Goal: Transaction & Acquisition: Register for event/course

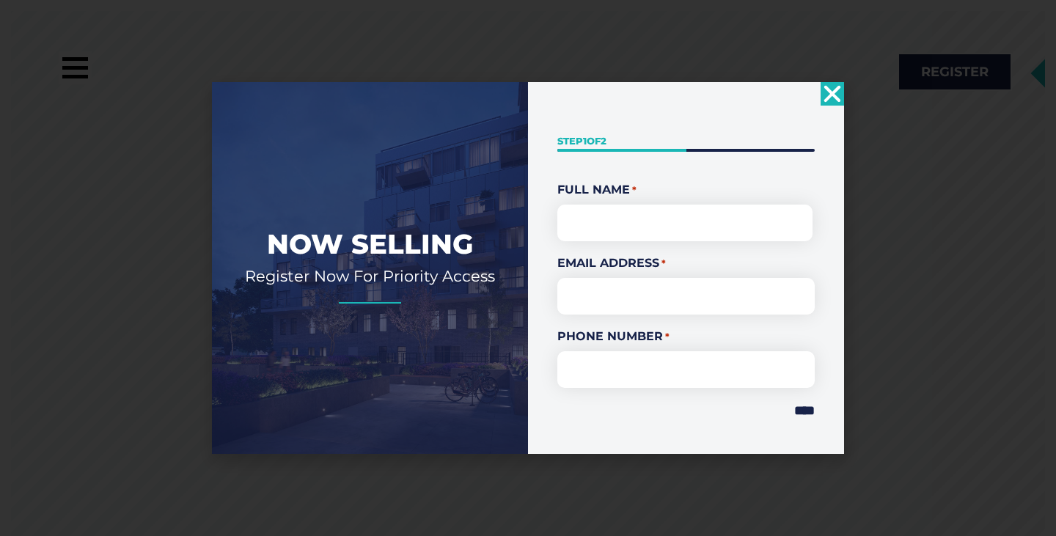
click at [831, 81] on div "Now Selling Register Now For Priority Access " * " indicates required fields St…" at bounding box center [528, 268] width 1056 height 536
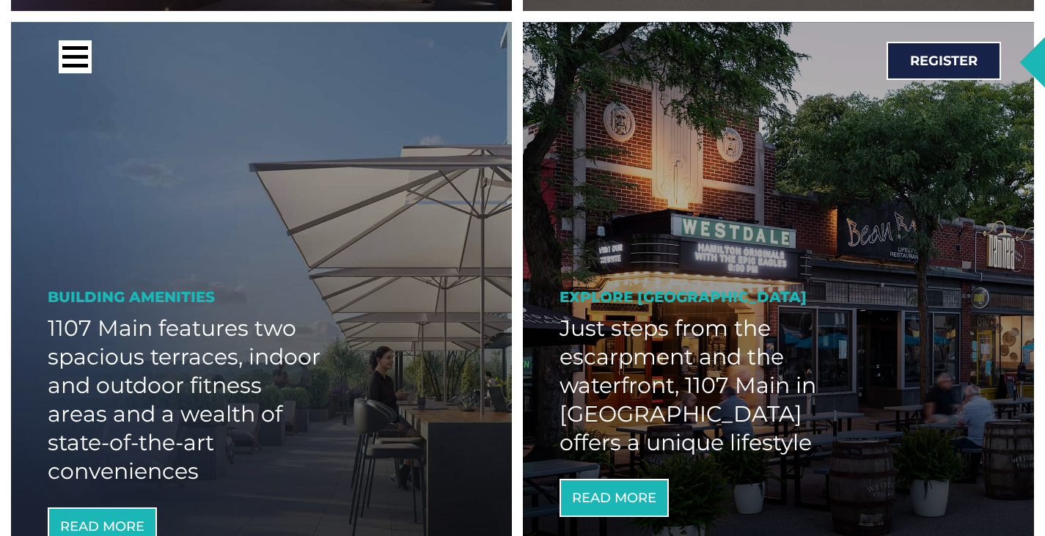
scroll to position [1473, 0]
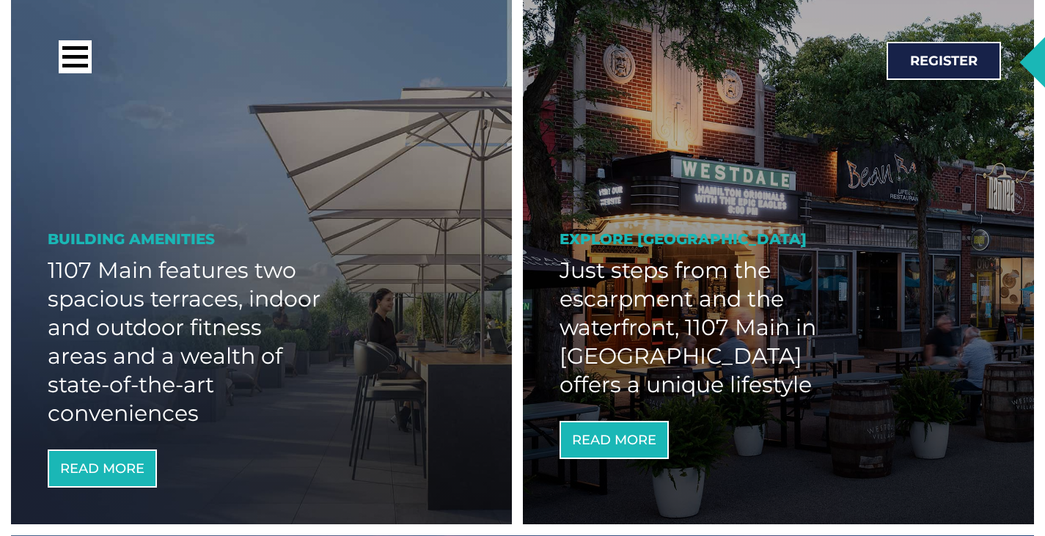
click at [94, 73] on div at bounding box center [282, 60] width 446 height 40
click at [78, 56] on div at bounding box center [75, 57] width 26 height 4
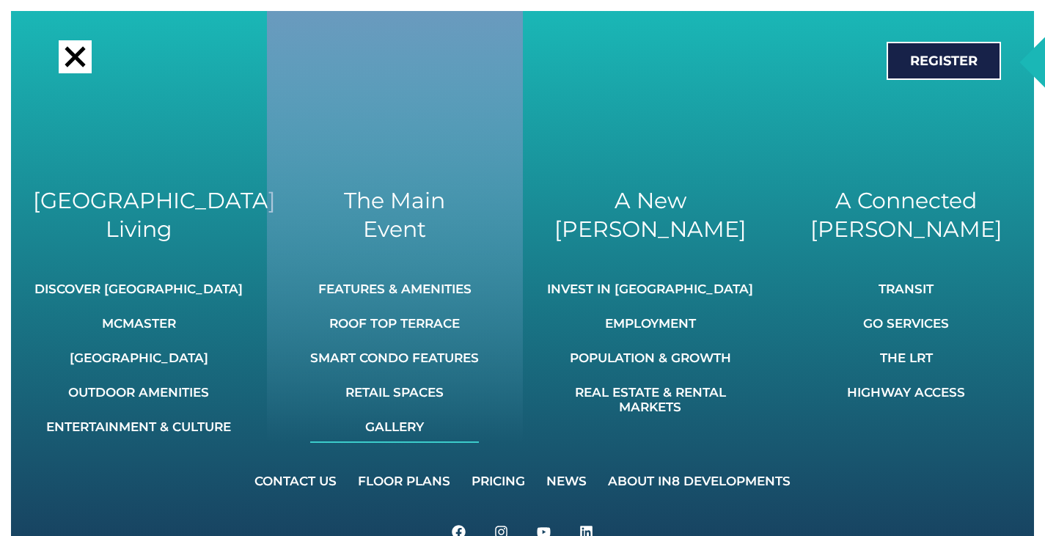
scroll to position [1526, 0]
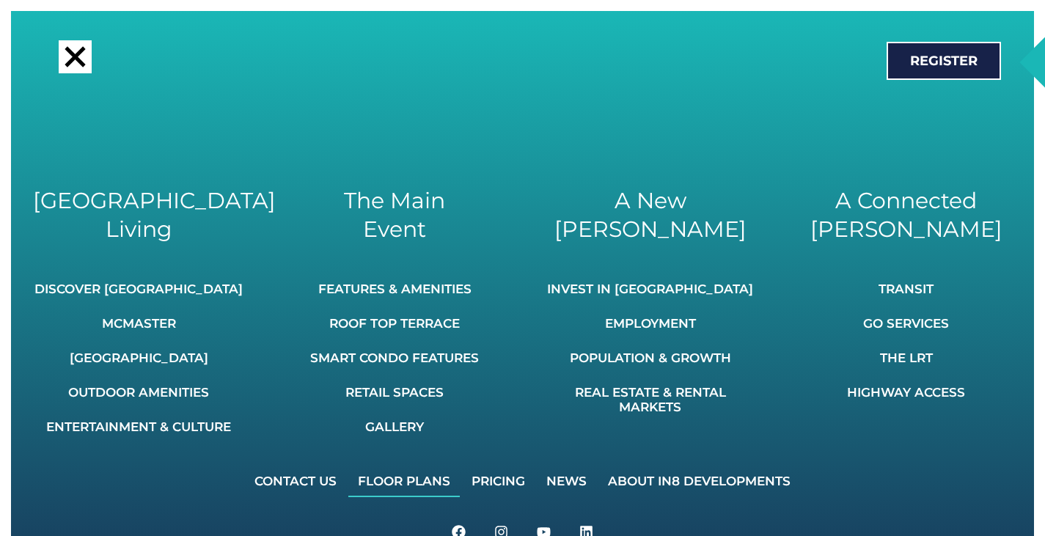
click at [418, 480] on link "Floor Plans" at bounding box center [403, 481] width 111 height 32
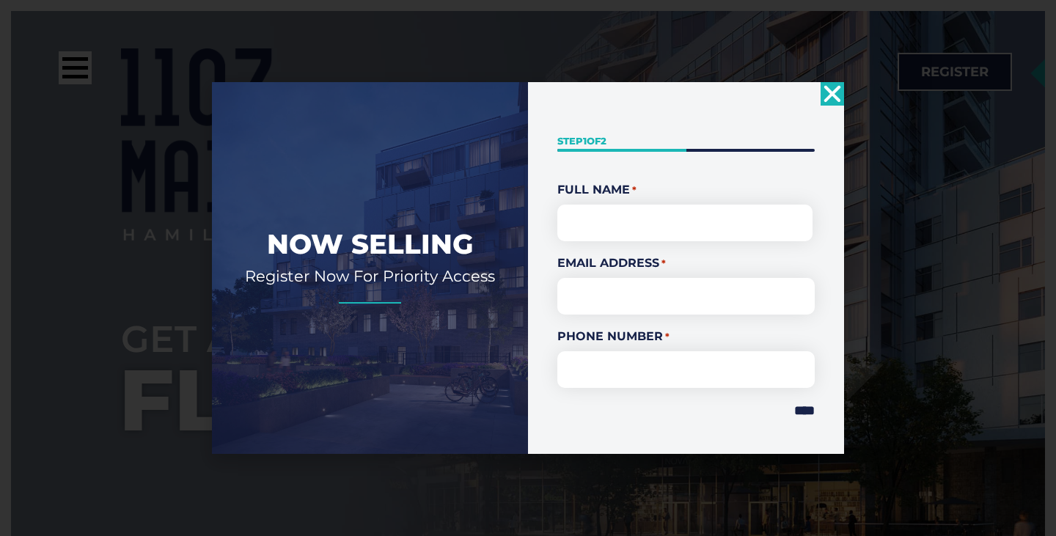
click at [834, 91] on use "Close" at bounding box center [832, 93] width 17 height 17
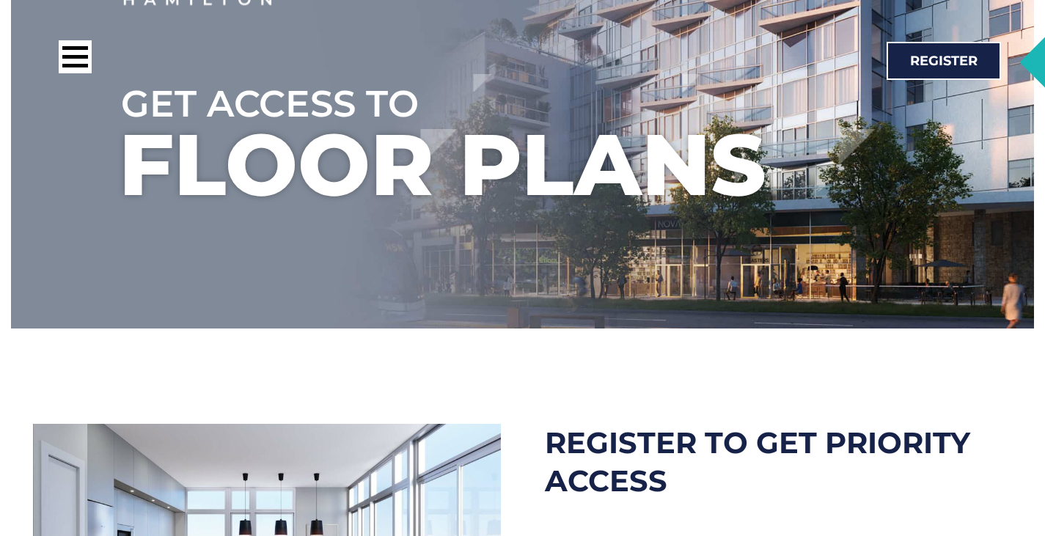
scroll to position [608, 0]
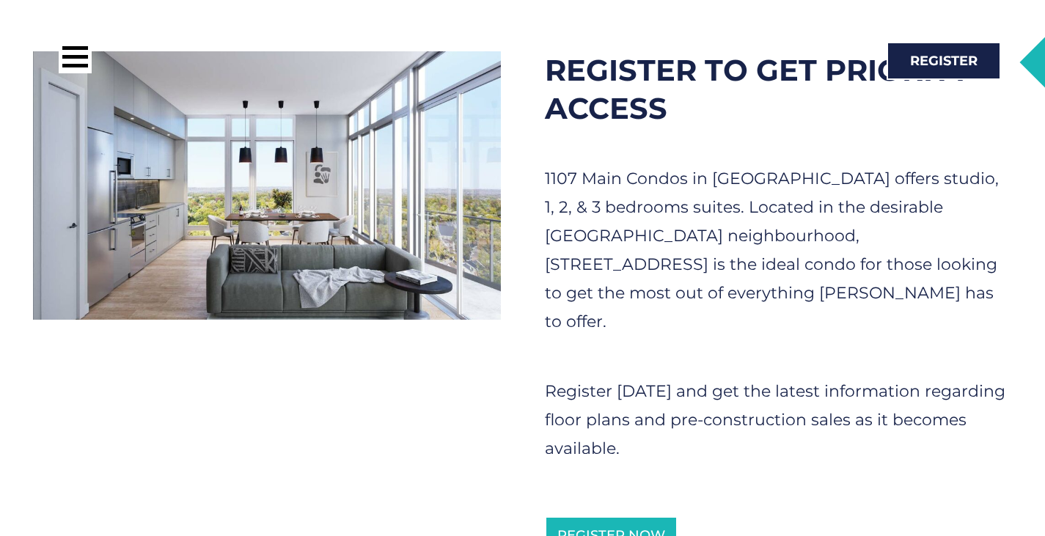
click at [368, 235] on img at bounding box center [267, 185] width 468 height 268
click at [72, 58] on div at bounding box center [75, 57] width 26 height 4
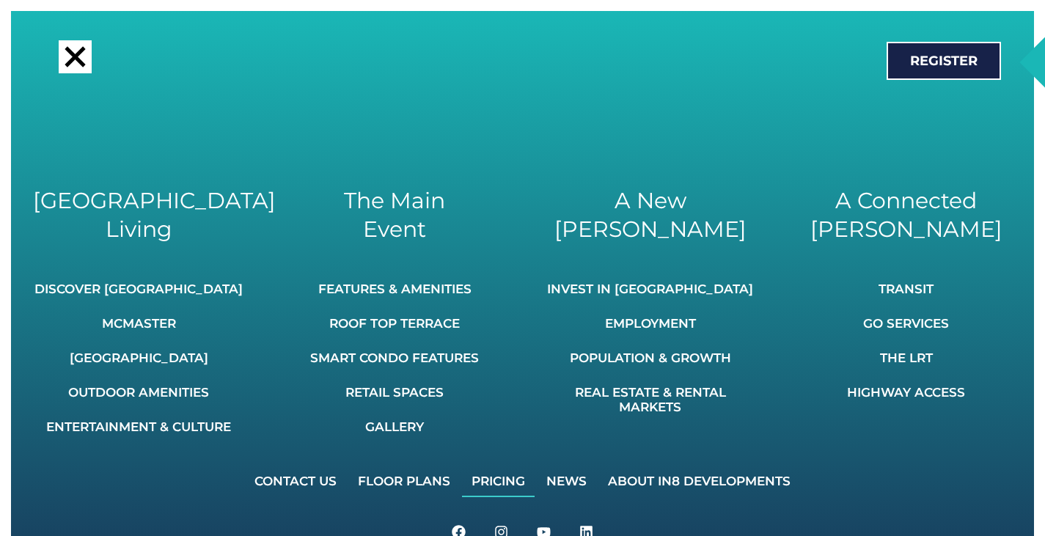
click at [495, 480] on link "Pricing" at bounding box center [498, 481] width 73 height 32
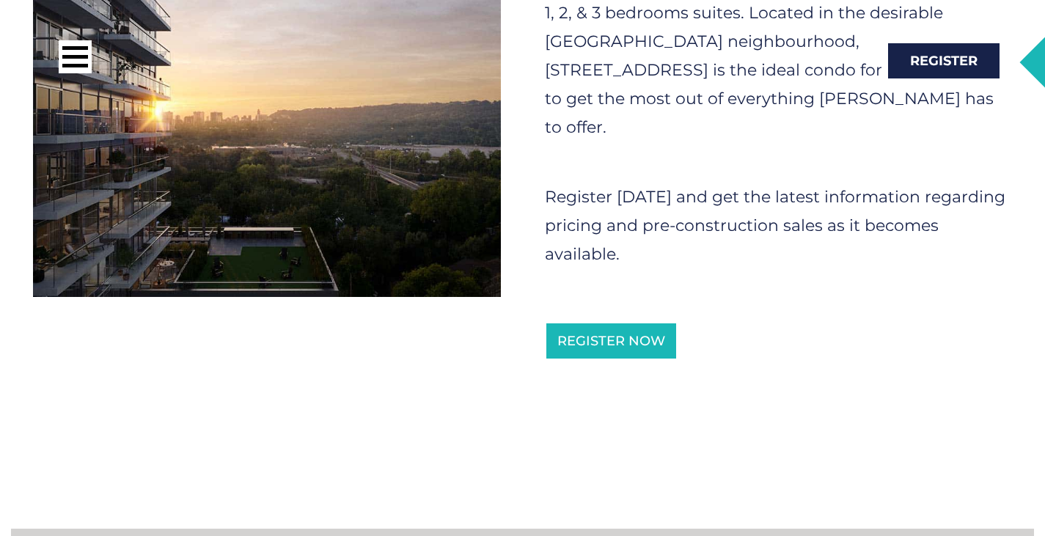
scroll to position [803, 0]
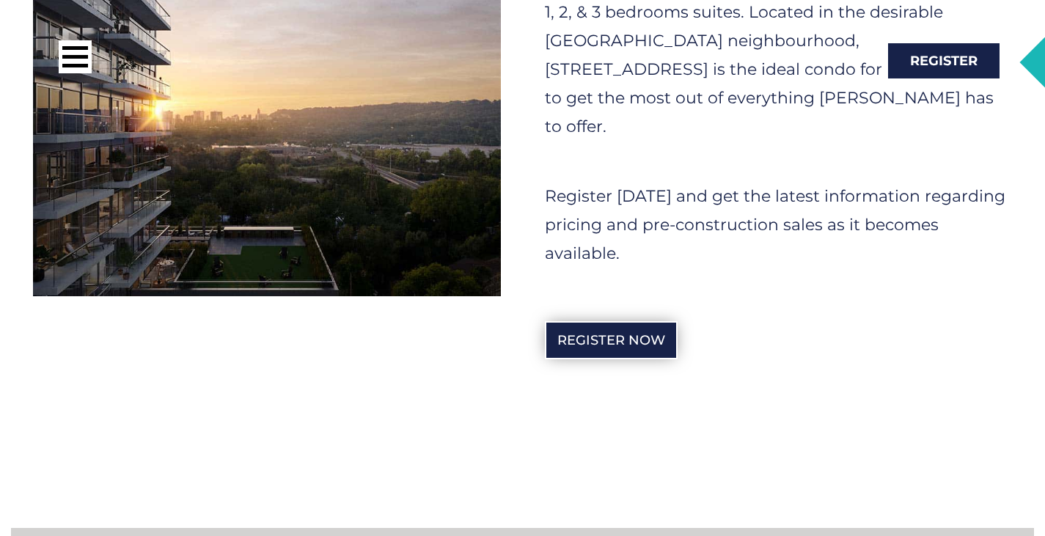
click at [630, 321] on link "Register Now" at bounding box center [611, 340] width 133 height 38
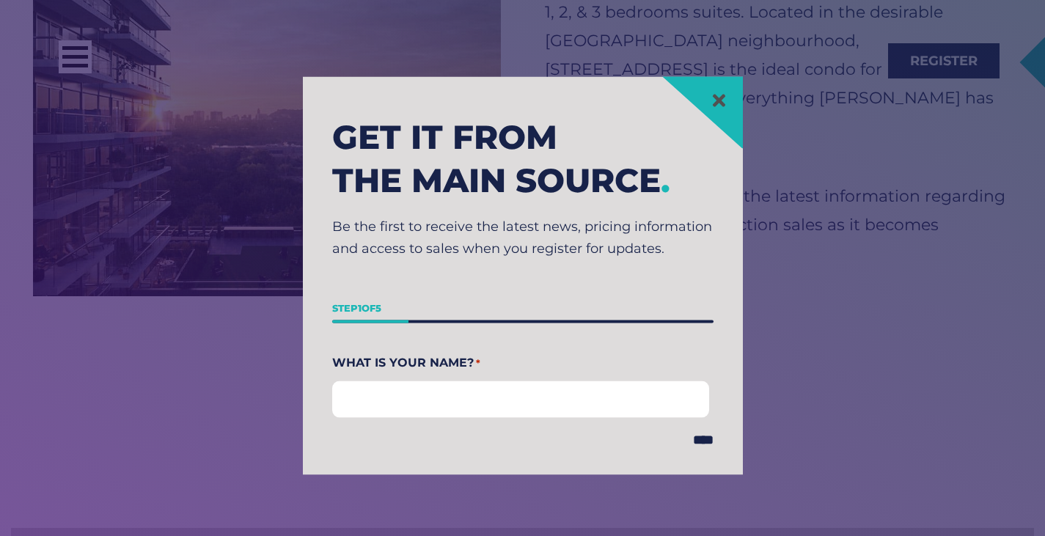
click at [552, 399] on input "First" at bounding box center [521, 399] width 378 height 37
click at [599, 400] on input "***" at bounding box center [521, 399] width 378 height 37
click at [715, 106] on icon at bounding box center [719, 100] width 18 height 18
click at [724, 98] on icon at bounding box center [718, 100] width 12 height 12
click at [799, 222] on section "Get it from the main source . Be the first to receive the latest news, pricing …" at bounding box center [522, 275] width 1030 height 536
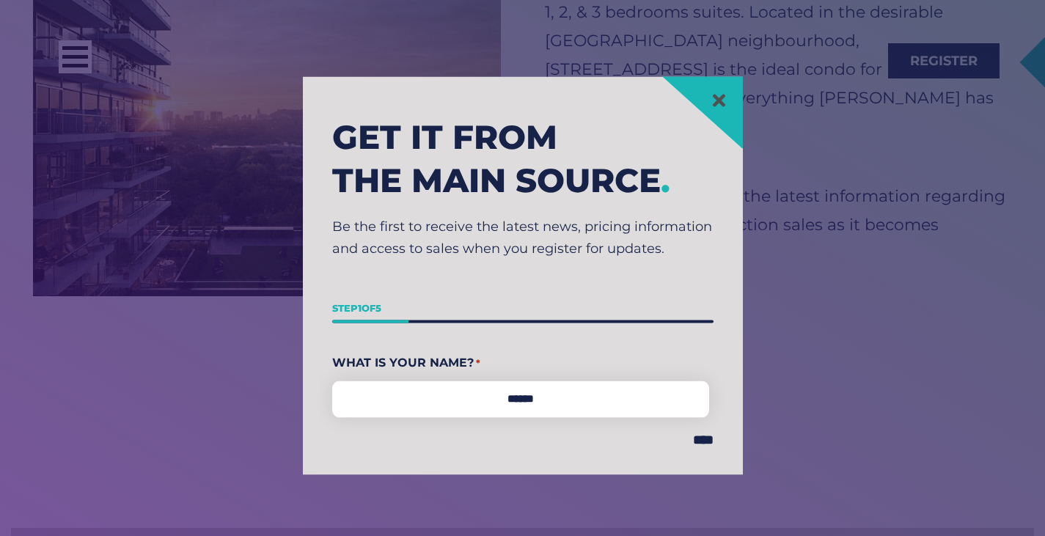
click at [510, 243] on p "Be the first to receive the latest news, pricing information and access to sale…" at bounding box center [522, 238] width 381 height 43
click at [449, 402] on input "******" at bounding box center [521, 399] width 378 height 37
type input "***"
click at [797, 385] on section "Get it from the main source . Be the first to receive the latest news, pricing …" at bounding box center [522, 275] width 1030 height 536
